Goal: Task Accomplishment & Management: Manage account settings

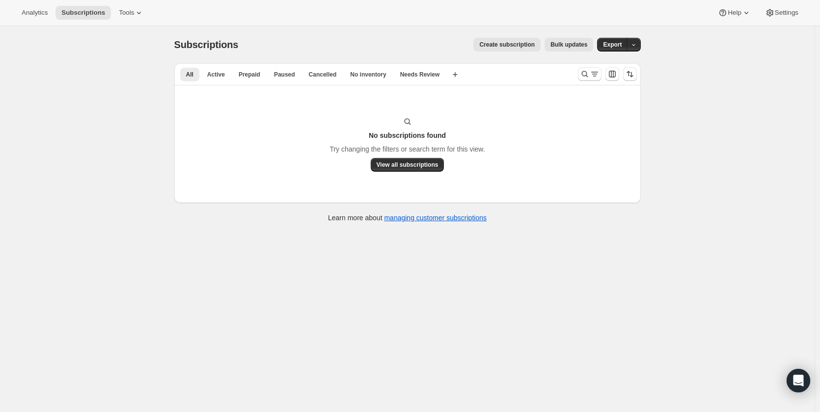
click at [100, 92] on div "Subscriptions. This page is ready Subscriptions Create subscription Bulk update…" at bounding box center [407, 232] width 814 height 412
click at [778, 14] on span "Settings" at bounding box center [786, 13] width 24 height 8
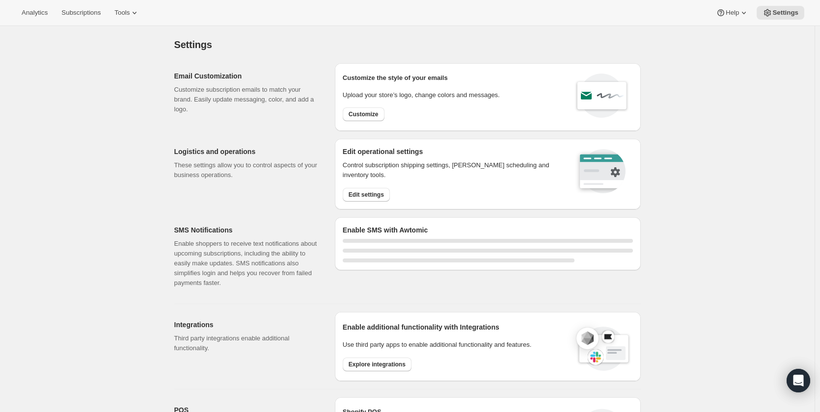
scroll to position [245, 0]
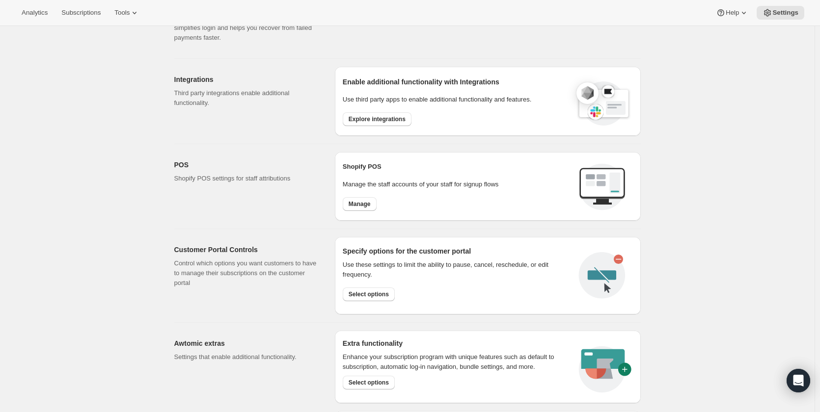
select select "22:00"
select select "09:00"
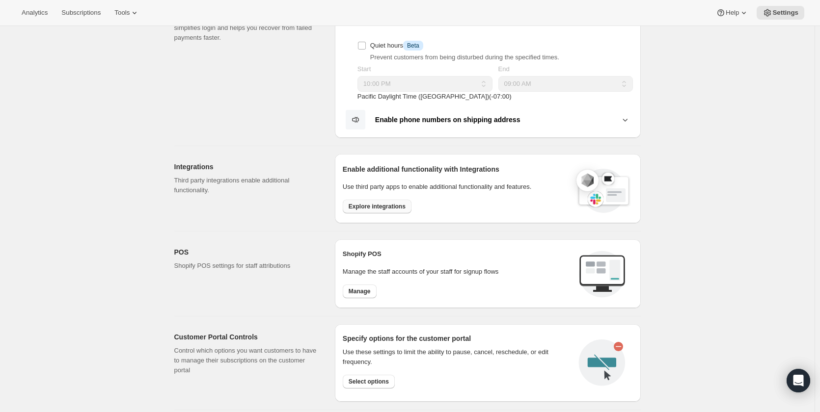
click at [389, 207] on span "Explore integrations" at bounding box center [376, 207] width 57 height 8
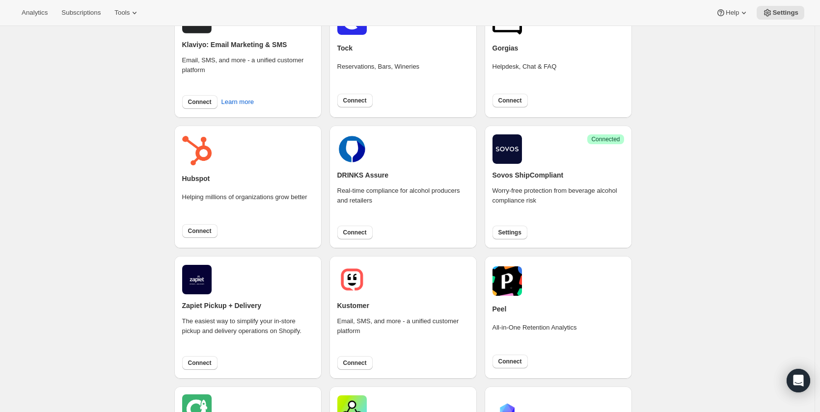
scroll to position [233, 0]
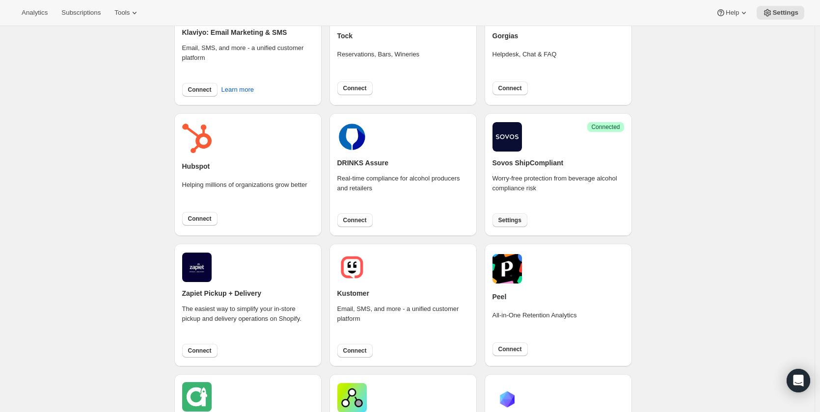
click at [505, 220] on span "Settings" at bounding box center [509, 220] width 23 height 8
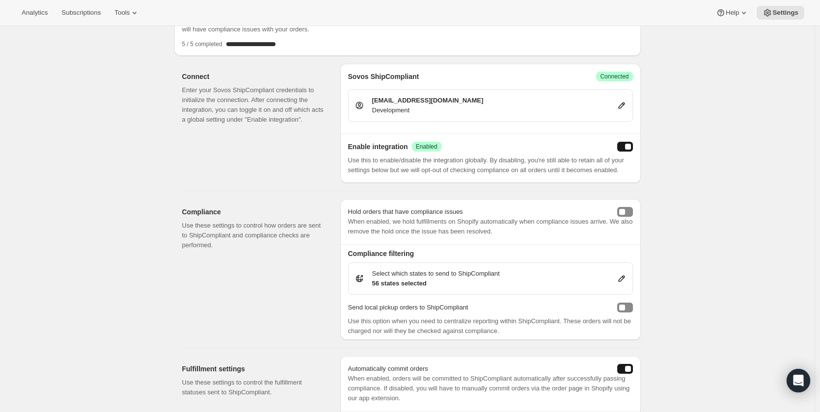
scroll to position [74, 0]
click at [624, 275] on icon at bounding box center [621, 278] width 6 height 6
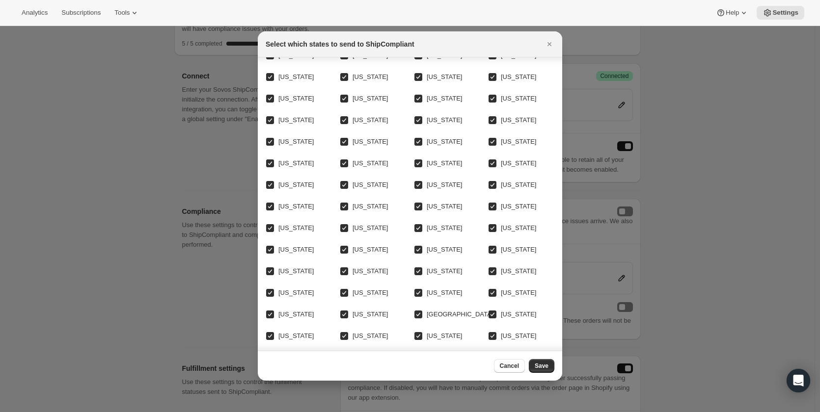
scroll to position [36, 0]
click at [193, 241] on div at bounding box center [410, 206] width 820 height 412
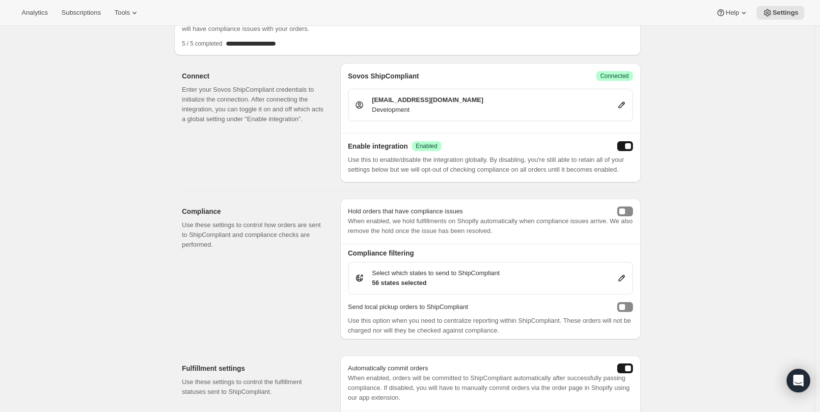
click at [625, 279] on icon at bounding box center [621, 278] width 10 height 10
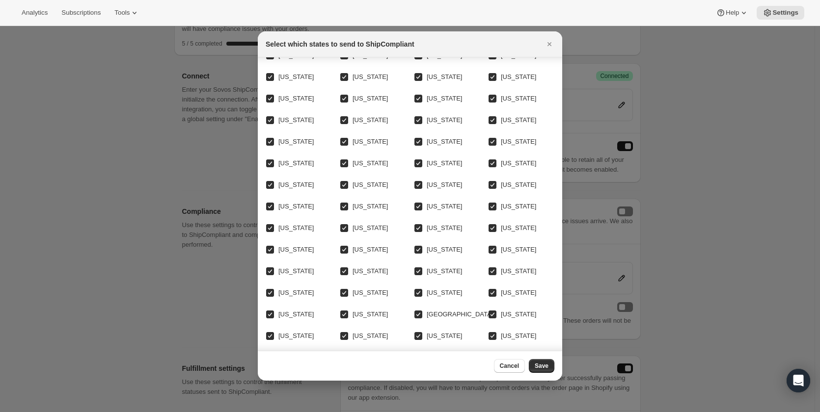
scroll to position [0, 0]
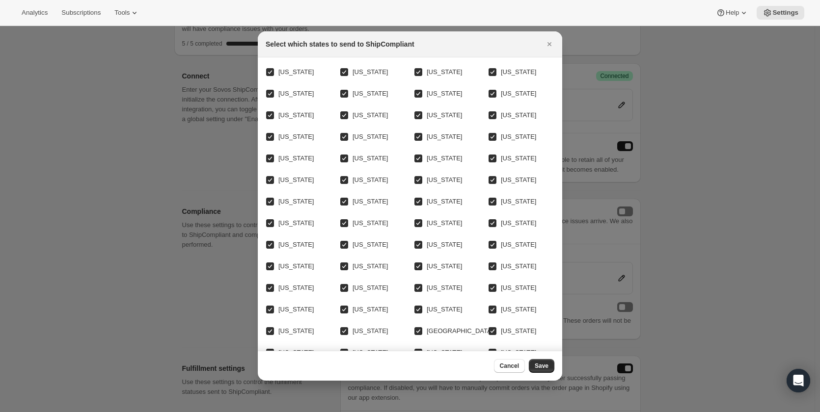
click at [668, 208] on div at bounding box center [410, 206] width 820 height 412
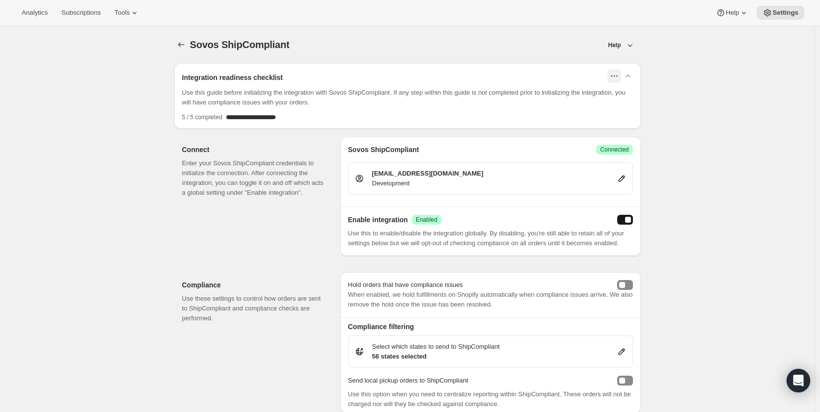
click at [616, 78] on icon "button" at bounding box center [614, 76] width 10 height 10
click at [633, 76] on icon "button" at bounding box center [628, 76] width 10 height 10
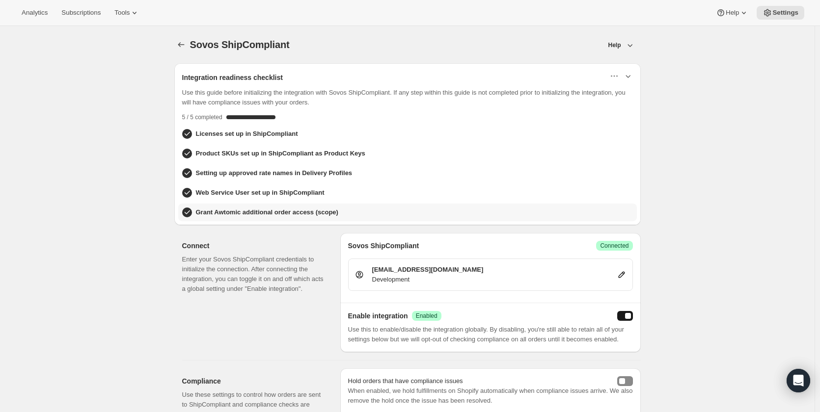
click at [270, 215] on h3 "Grant Awtomic additional order access (scope)" at bounding box center [267, 213] width 142 height 10
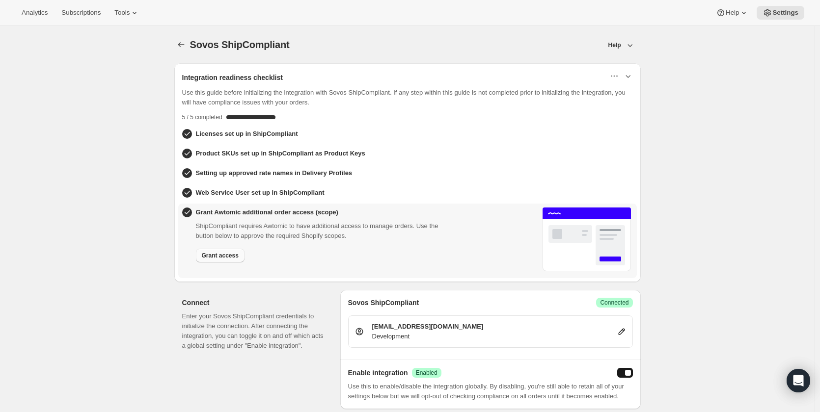
click at [221, 258] on span "Grant access" at bounding box center [220, 256] width 37 height 8
click at [218, 259] on span "Grant access" at bounding box center [220, 259] width 37 height 8
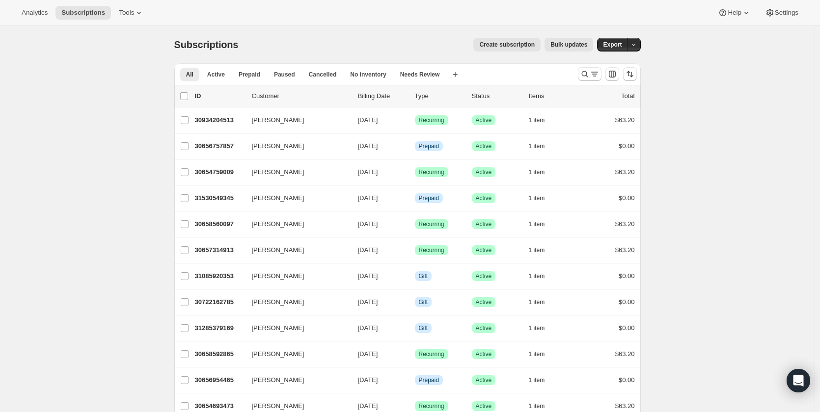
click at [770, 11] on icon at bounding box center [770, 13] width 10 height 10
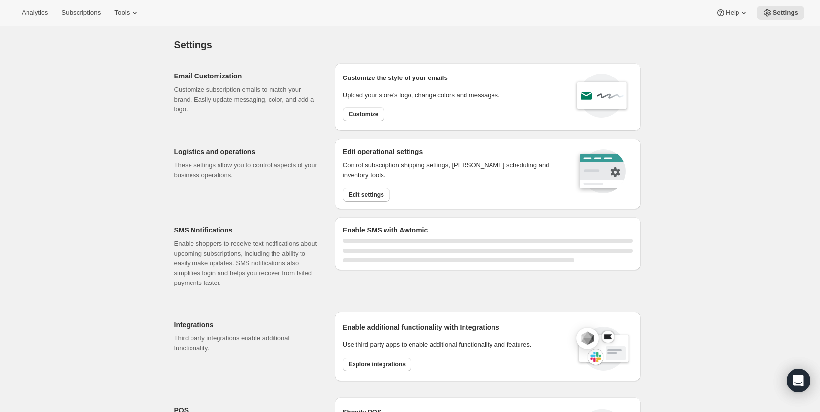
select select "22:00"
select select "09:00"
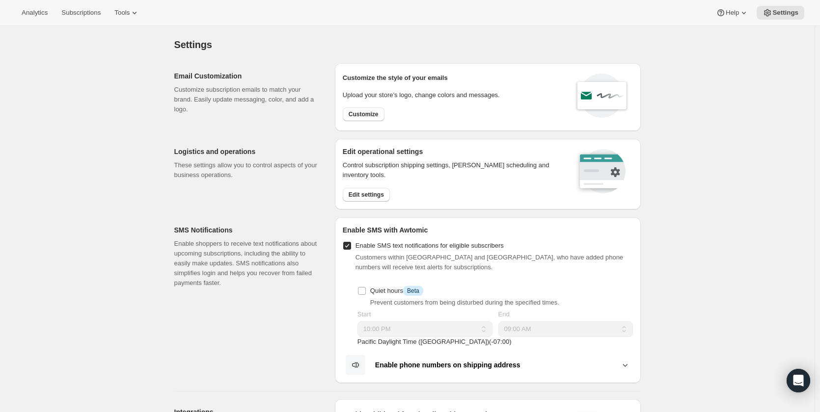
scroll to position [245, 0]
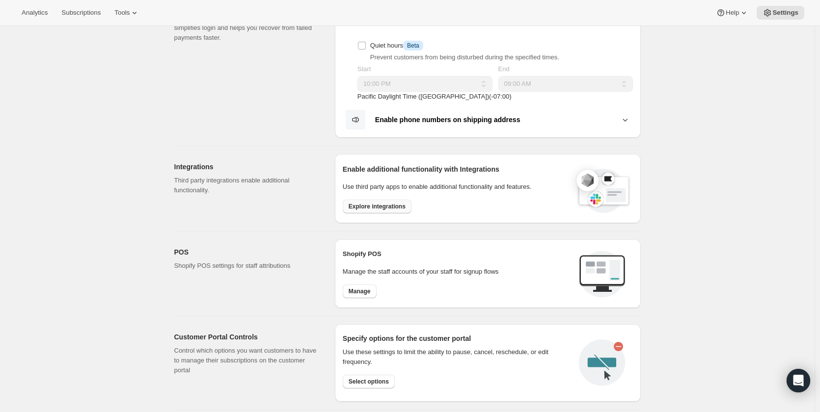
click at [363, 205] on span "Explore integrations" at bounding box center [376, 207] width 57 height 8
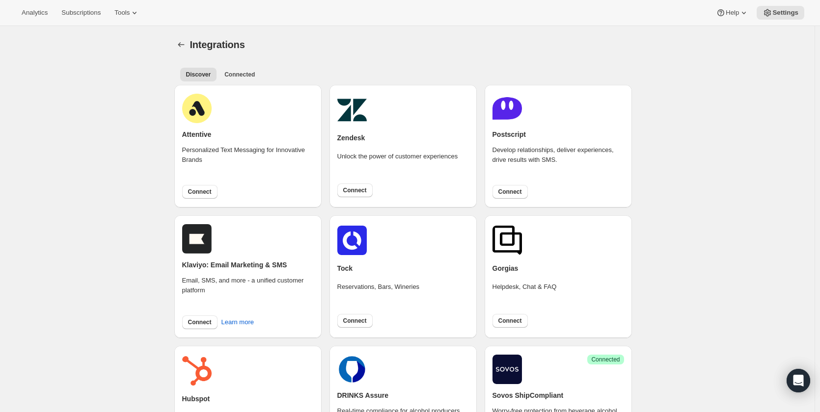
click at [242, 81] on div "Discover Connected More views Discover Connected More views" at bounding box center [407, 74] width 466 height 22
click at [250, 75] on span "Connected" at bounding box center [239, 75] width 30 height 8
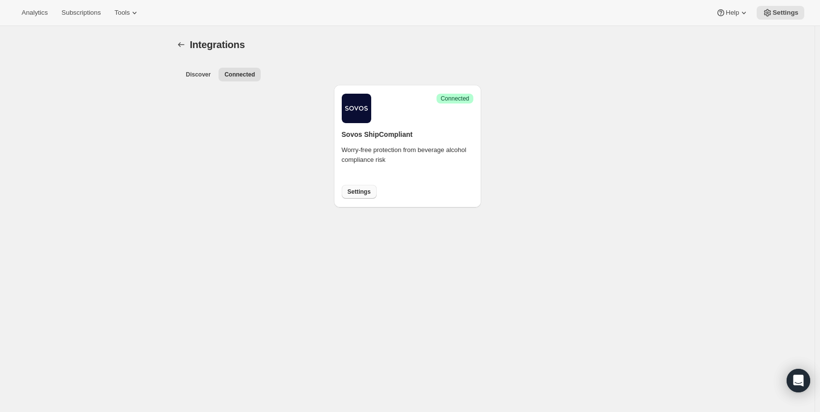
click at [363, 193] on span "Settings" at bounding box center [358, 192] width 23 height 8
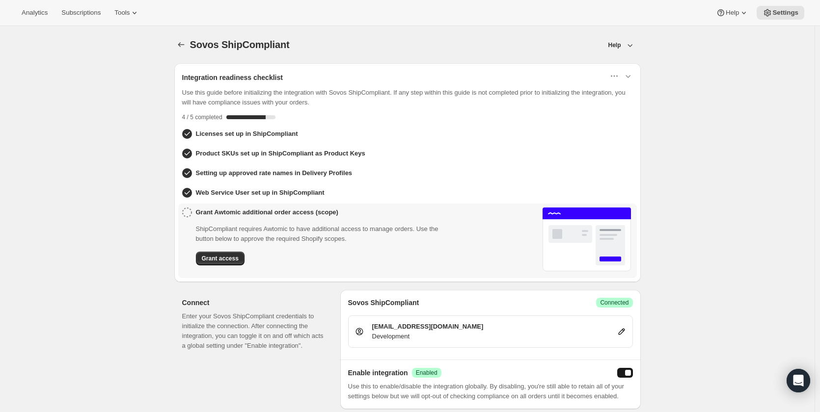
click at [191, 211] on icon at bounding box center [187, 213] width 10 height 10
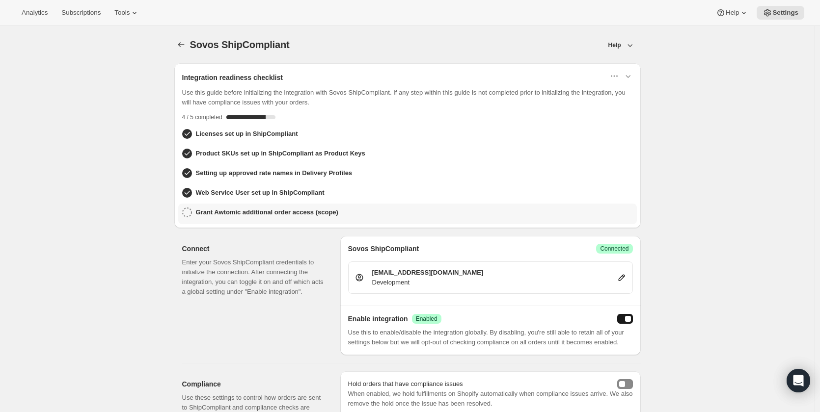
click at [220, 213] on h3 "Grant Awtomic additional order access (scope)" at bounding box center [267, 213] width 142 height 10
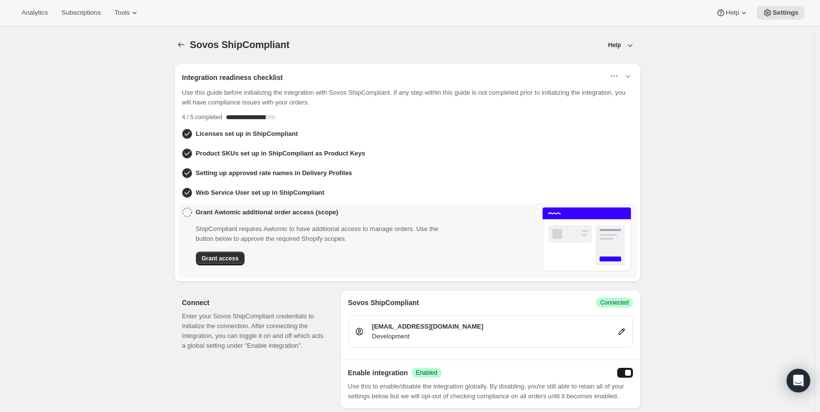
click at [277, 214] on h3 "Grant Awtomic additional order access (scope)" at bounding box center [267, 213] width 142 height 10
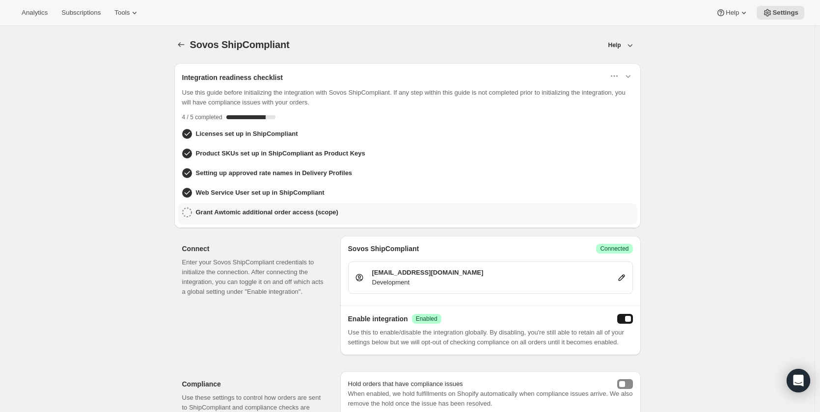
click at [192, 210] on icon at bounding box center [187, 213] width 10 height 10
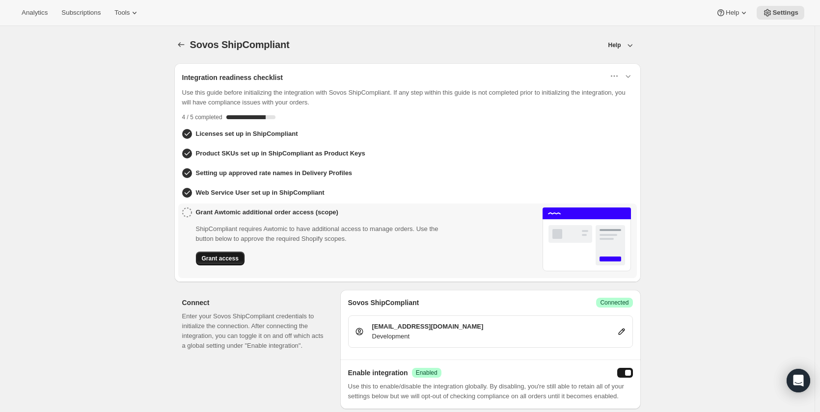
click at [222, 255] on span "Grant access" at bounding box center [220, 259] width 37 height 8
